Goal: Task Accomplishment & Management: Complete application form

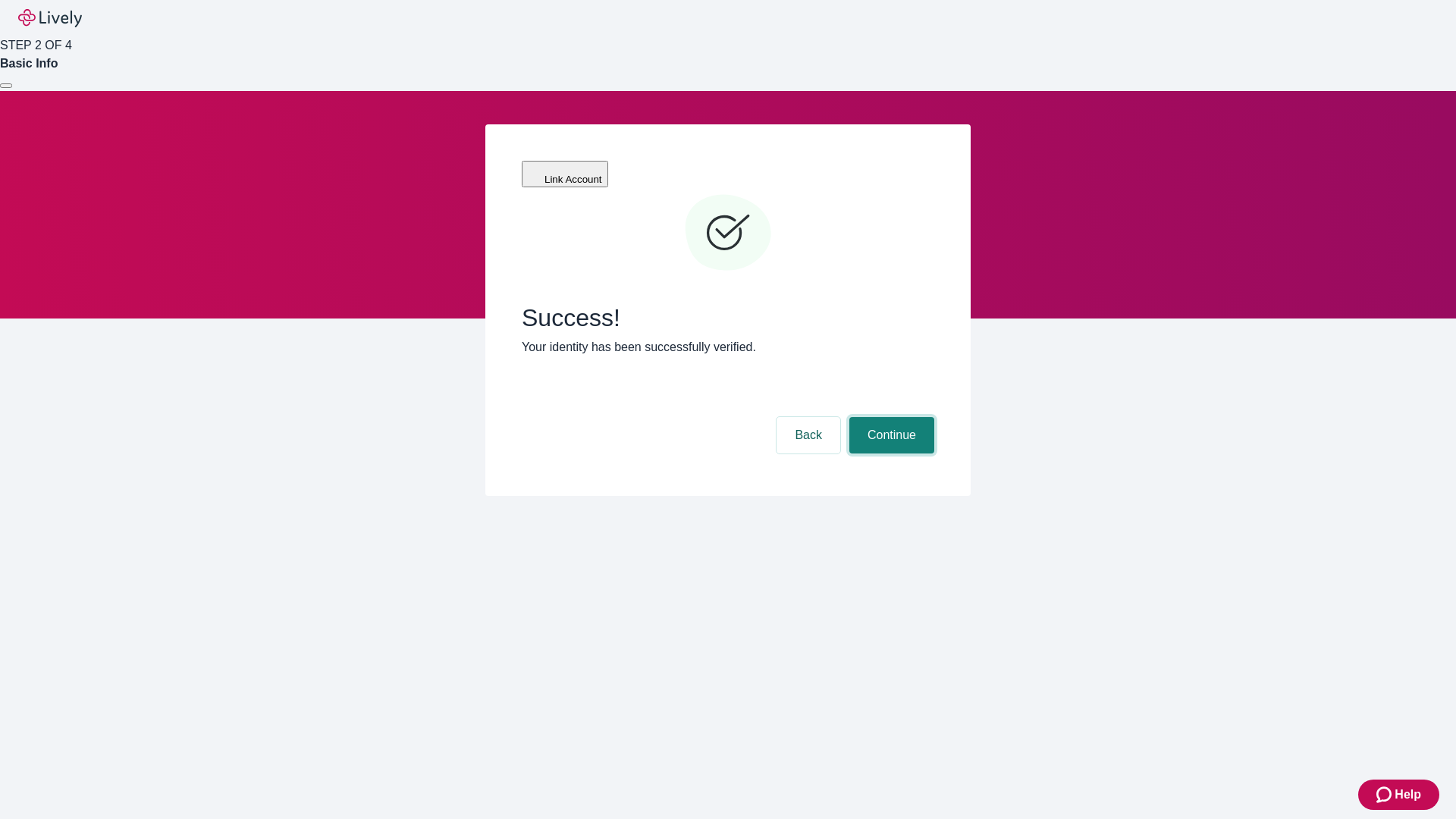
click at [890, 417] on button "Continue" at bounding box center [892, 435] width 85 height 37
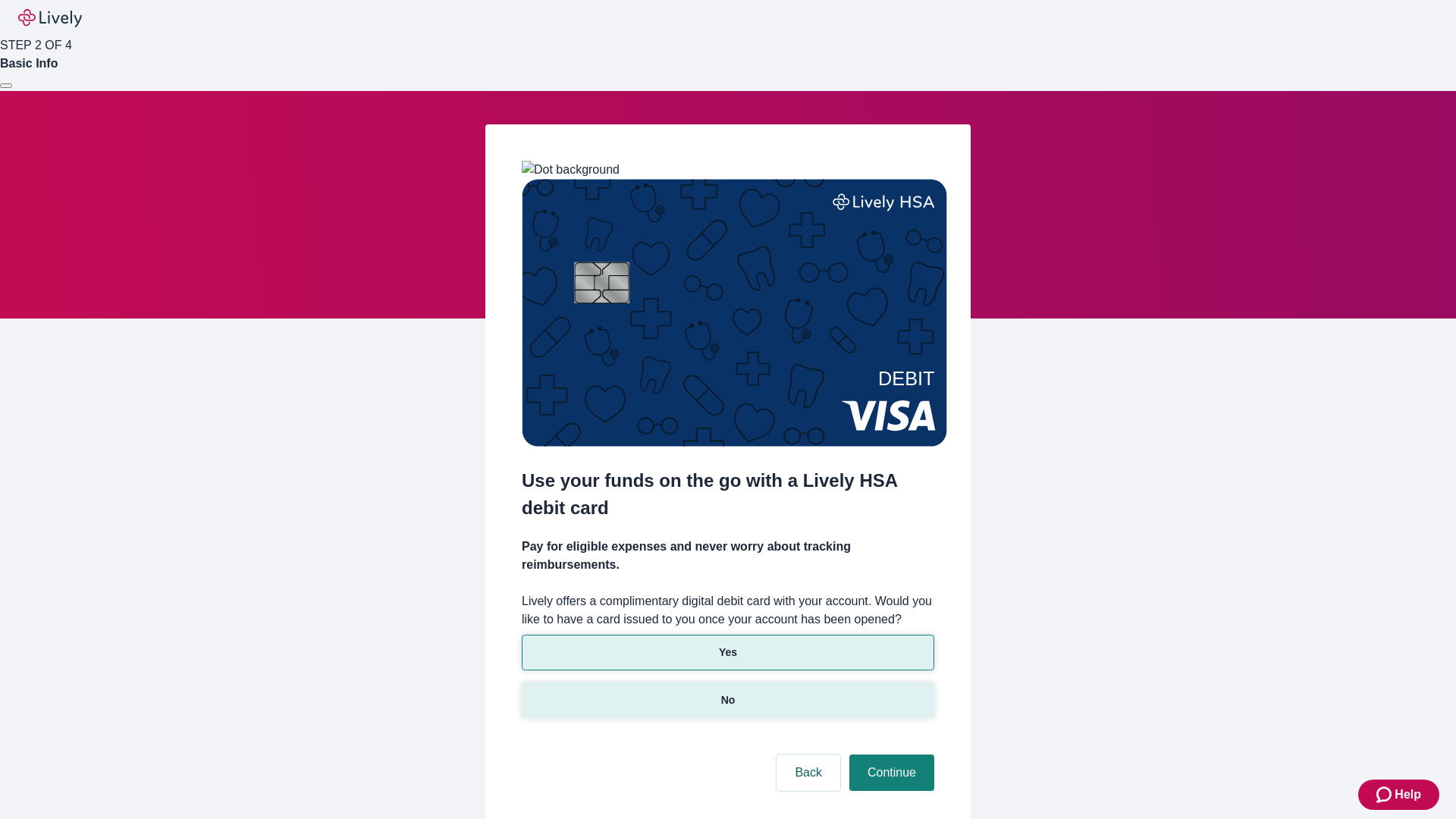
click at [728, 692] on p "No" at bounding box center [728, 700] width 14 height 16
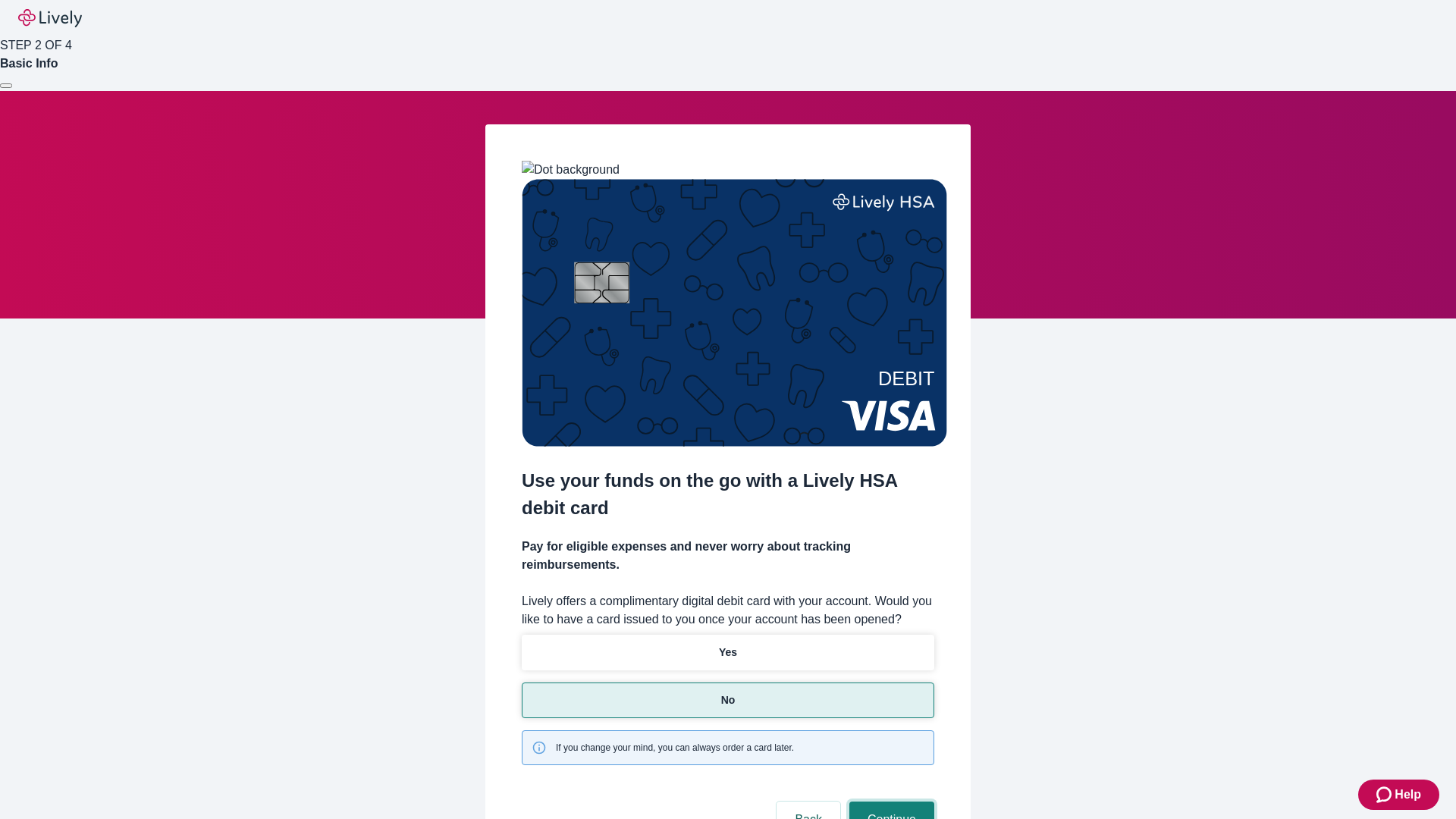
click at [890, 802] on button "Continue" at bounding box center [892, 820] width 85 height 37
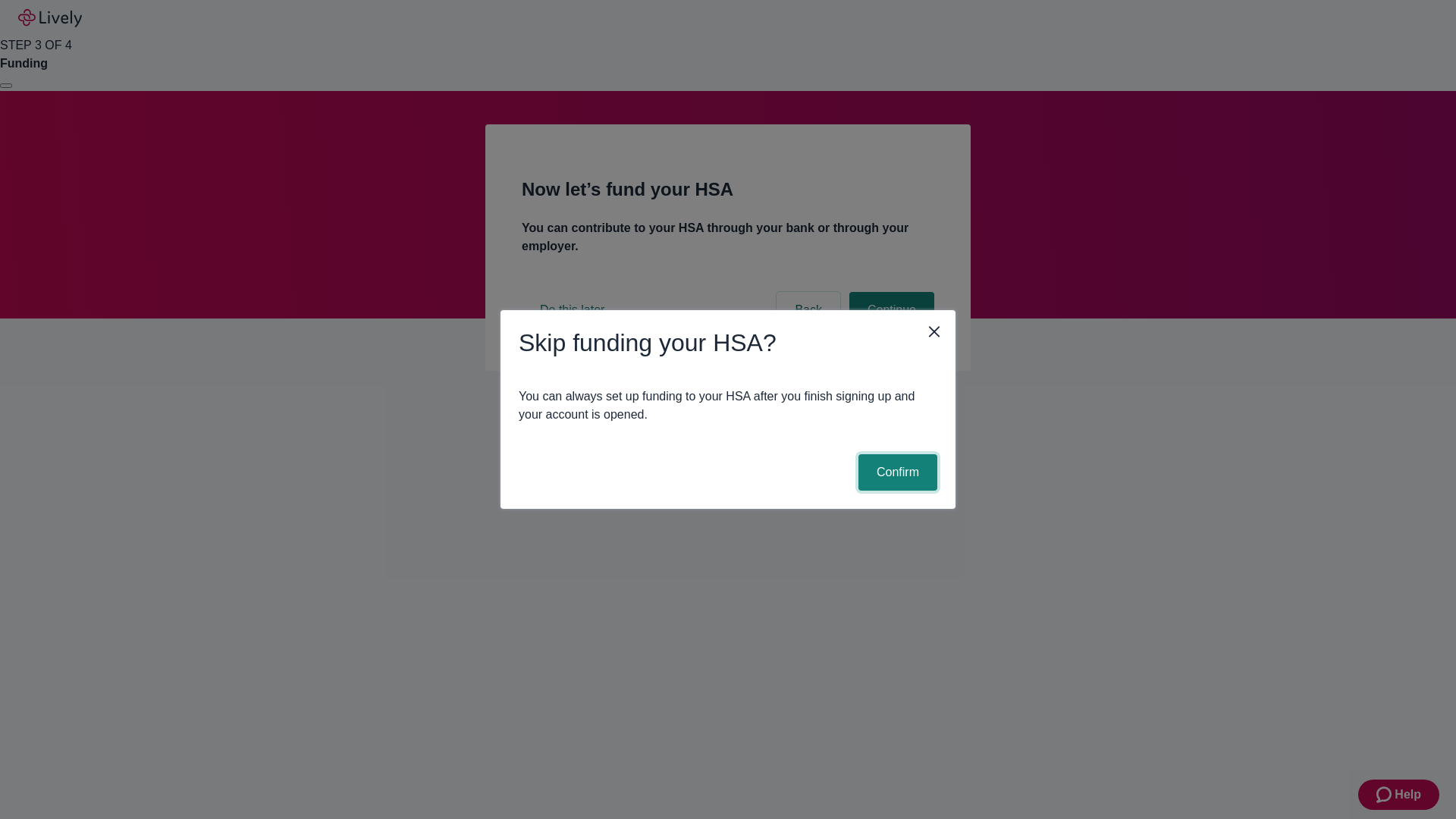
click at [896, 473] on button "Confirm" at bounding box center [898, 473] width 79 height 37
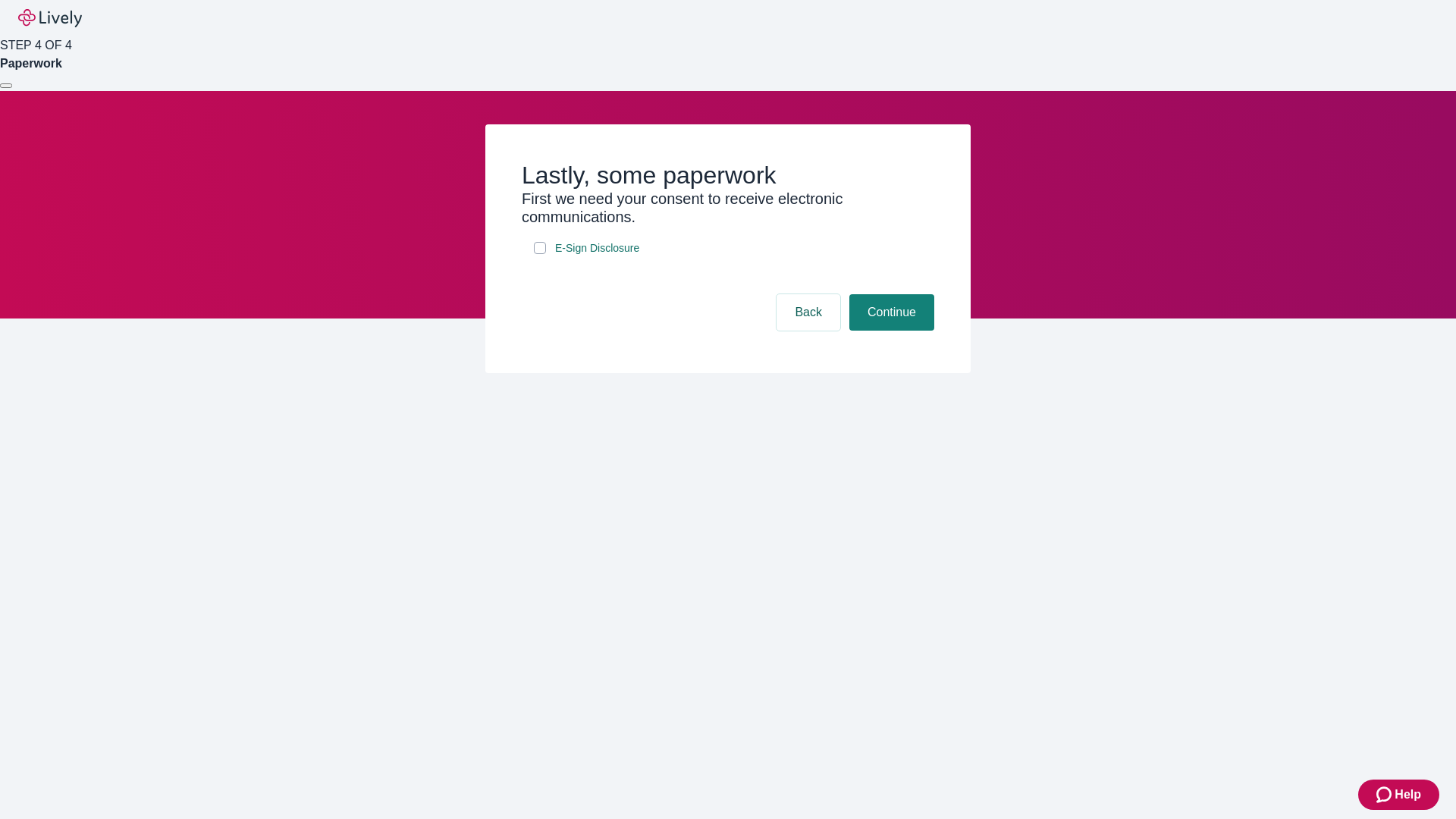
click at [540, 254] on input "E-Sign Disclosure" at bounding box center [540, 248] width 12 height 12
checkbox input "true"
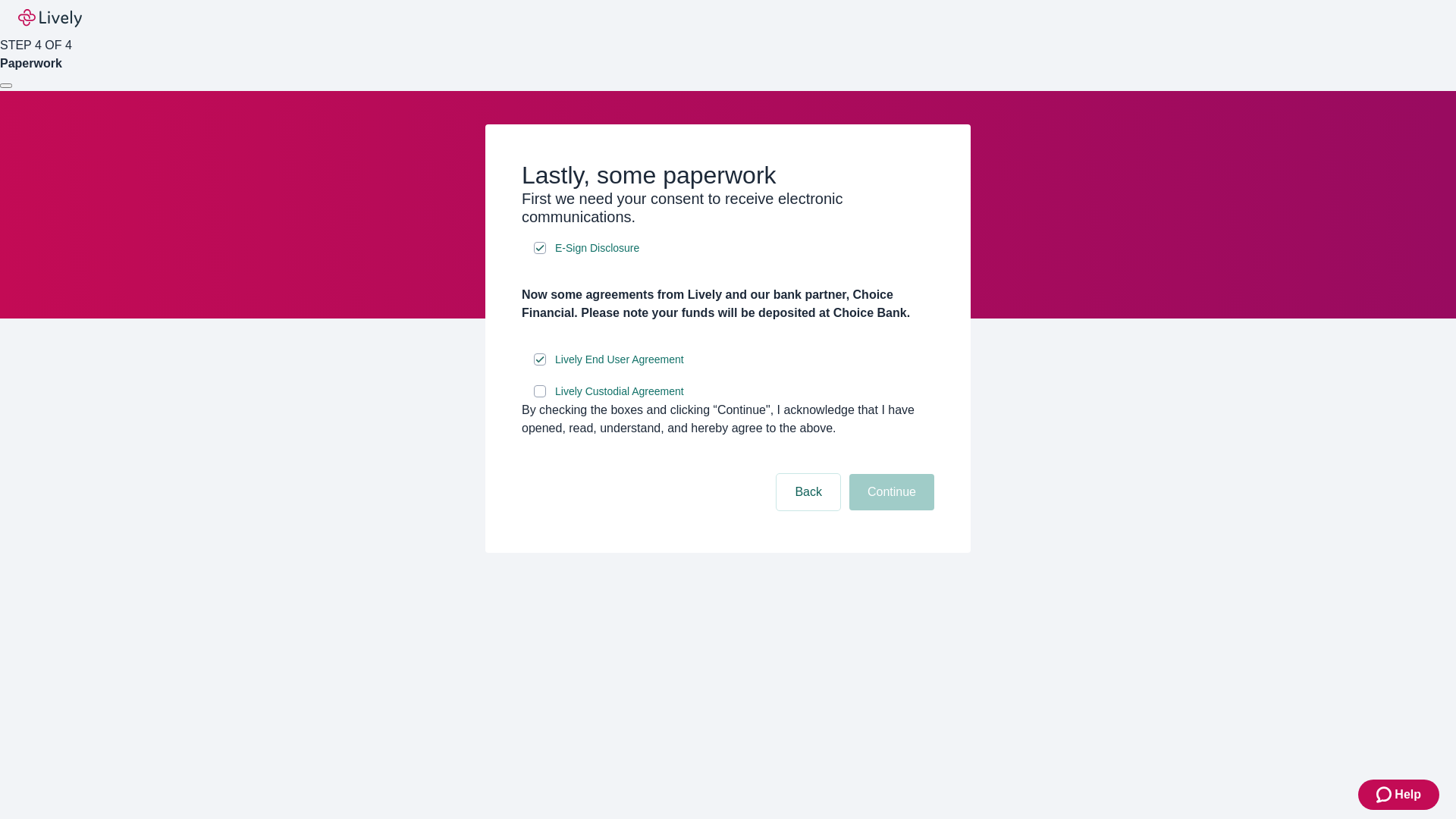
click at [540, 397] on input "Lively Custodial Agreement" at bounding box center [540, 391] width 12 height 12
checkbox input "true"
click at [890, 510] on button "Continue" at bounding box center [892, 492] width 85 height 37
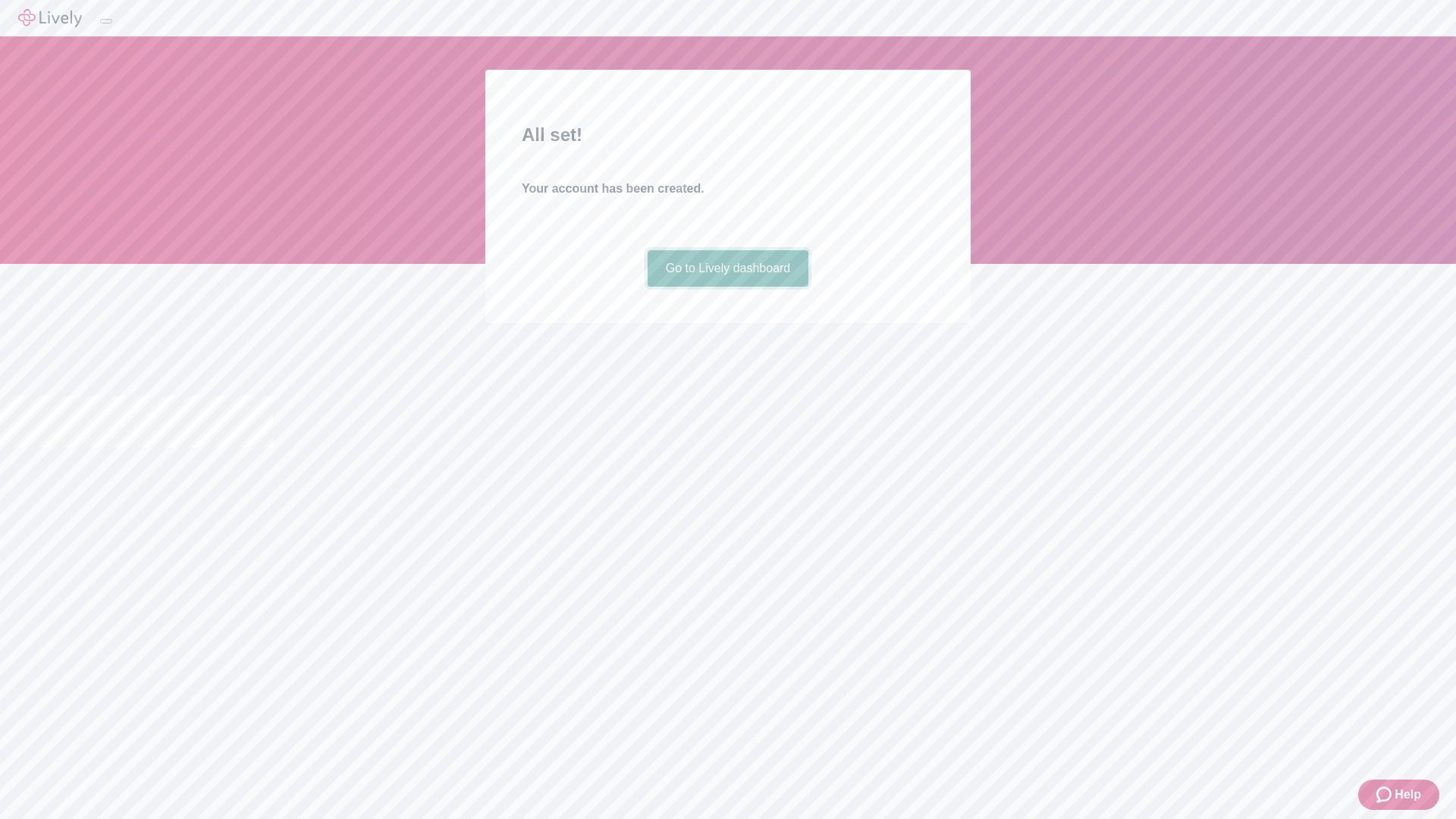
click at [728, 286] on link "Go to Lively dashboard" at bounding box center [728, 268] width 161 height 37
